Goal: Information Seeking & Learning: Learn about a topic

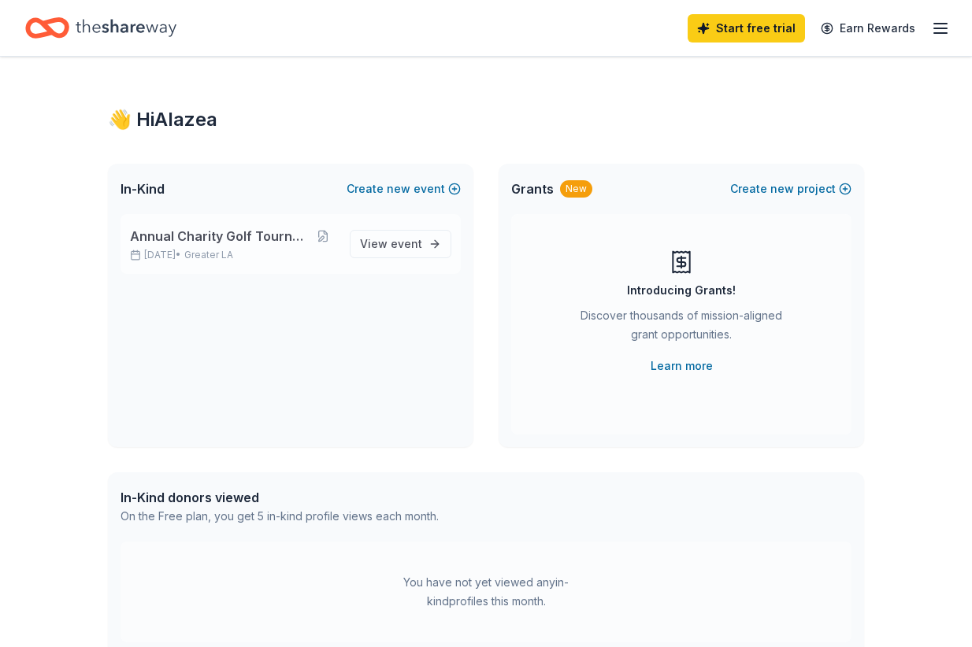
click at [224, 214] on div "Annual Charity Golf Tournament [DATE] • Greater LA View event" at bounding box center [290, 244] width 340 height 60
click at [435, 234] on link "View event" at bounding box center [401, 244] width 102 height 28
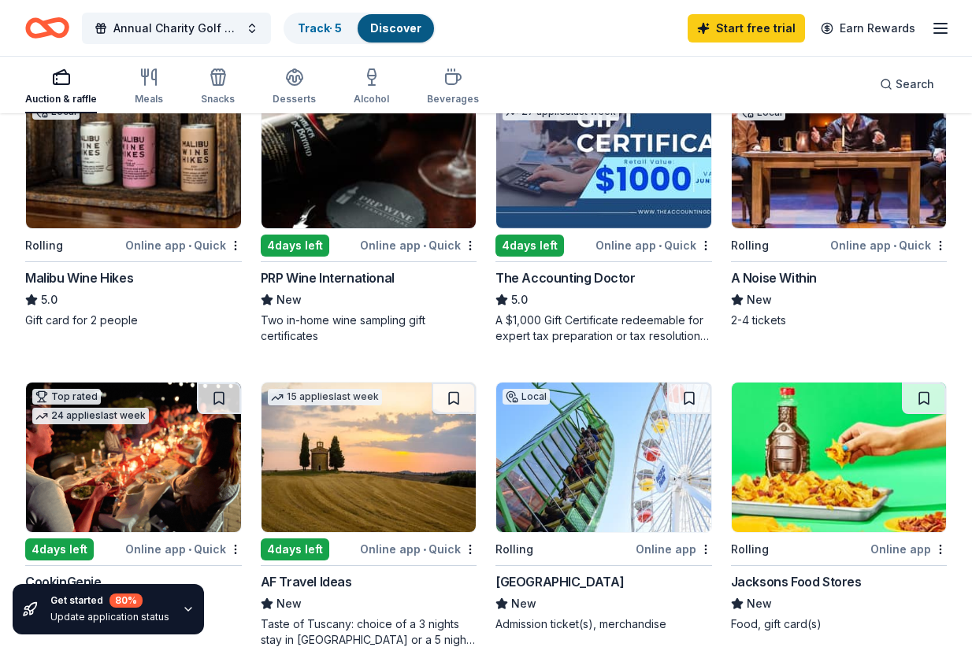
scroll to position [472, 0]
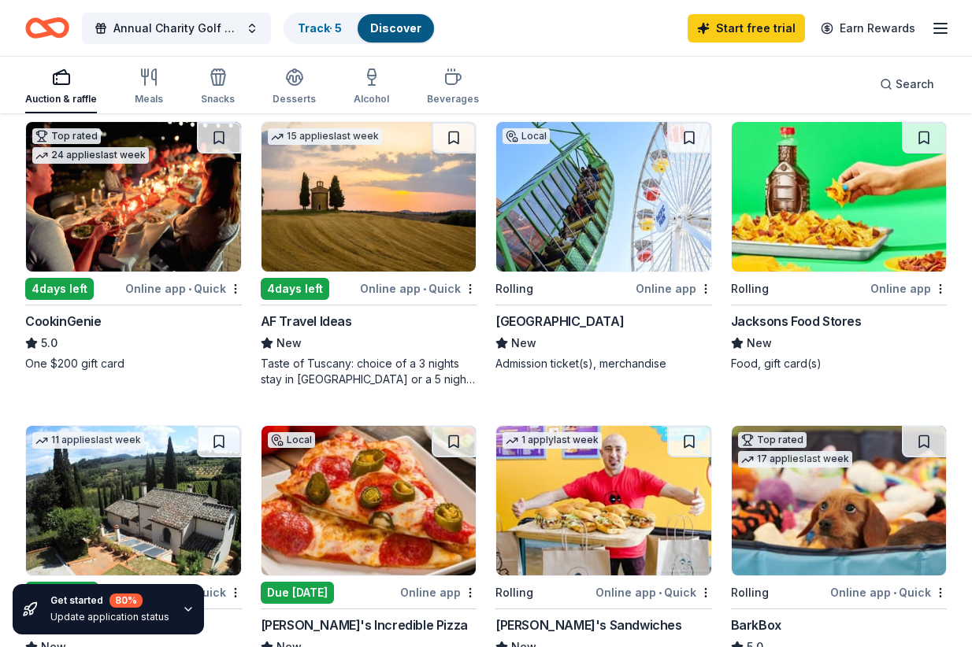
click at [84, 316] on div "CookinGenie" at bounding box center [63, 321] width 76 height 19
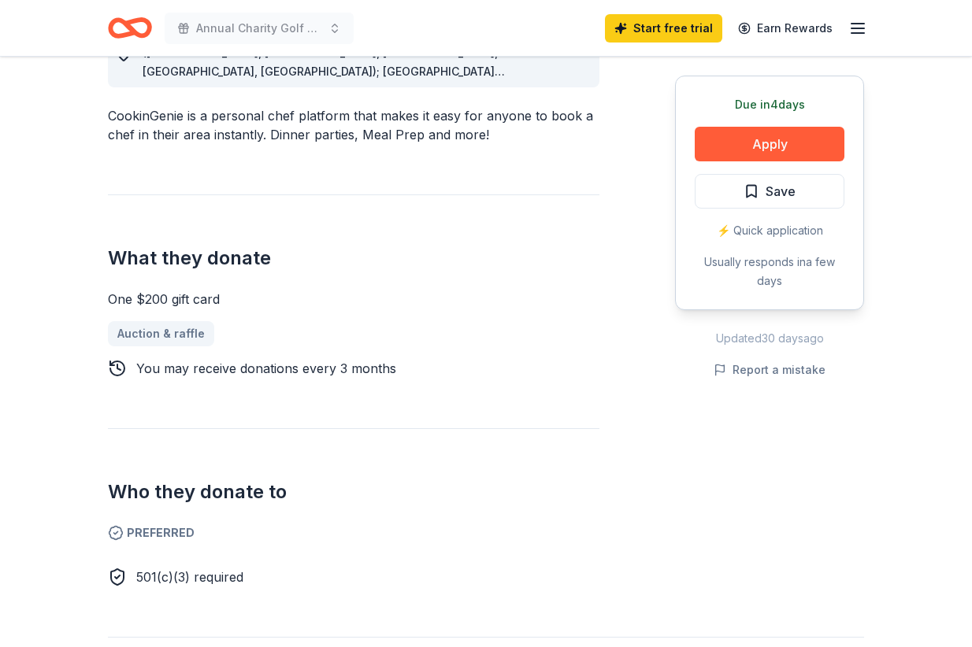
scroll to position [315, 0]
